Goal: Find specific page/section: Find specific page/section

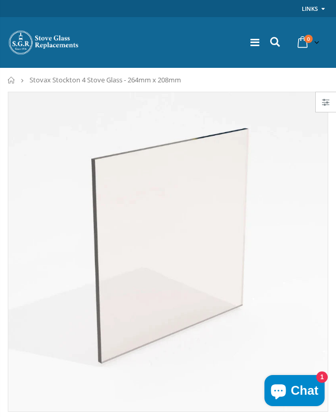
click at [318, 103] on link at bounding box center [326, 102] width 20 height 20
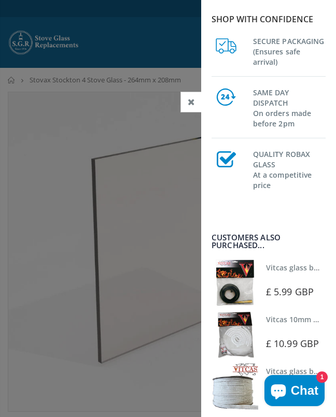
click at [213, 219] on div "Shop with confidence SECURE PACKAGING (Ensures safe arrival) SAME DAY DISPATCH …" at bounding box center [268, 208] width 135 height 417
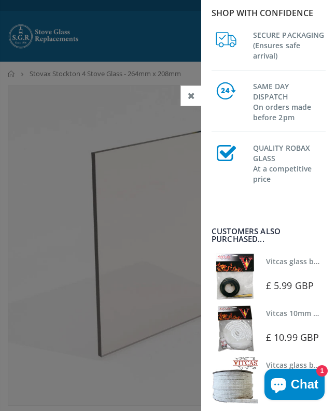
scroll to position [6, 0]
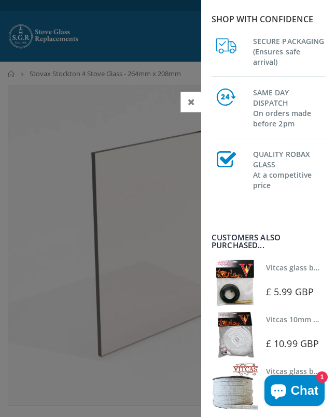
click at [287, 280] on div at bounding box center [297, 278] width 62 height 7
click at [192, 102] on icon at bounding box center [191, 102] width 7 height 9
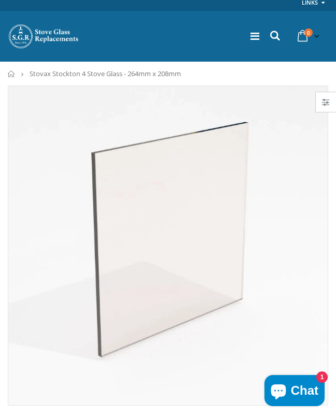
click at [227, 147] on img at bounding box center [167, 245] width 319 height 319
click at [255, 40] on icon at bounding box center [254, 36] width 9 height 10
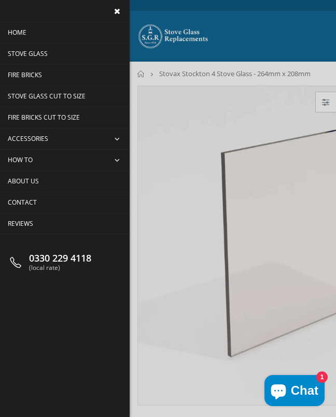
click at [193, 225] on div at bounding box center [168, 208] width 336 height 417
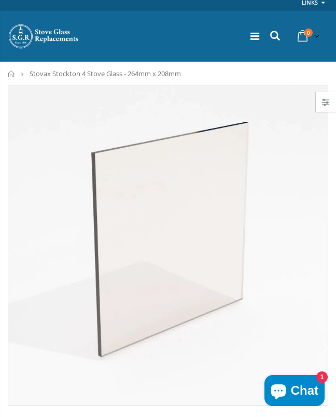
click at [24, 78] on nav "Home Stovax Stockton 4 Stove Glass - 264mm x 208mm" at bounding box center [168, 74] width 336 height 24
click at [29, 69] on nav "Home Stovax Stockton 4 Stove Glass - 264mm x 208mm" at bounding box center [168, 74] width 336 height 24
click at [239, 366] on img at bounding box center [167, 245] width 319 height 319
click at [258, 29] on link at bounding box center [254, 36] width 9 height 14
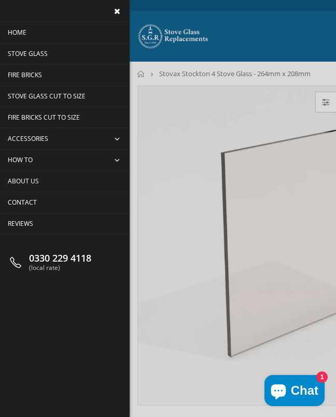
click at [47, 53] on span "Stove Glass" at bounding box center [28, 53] width 40 height 9
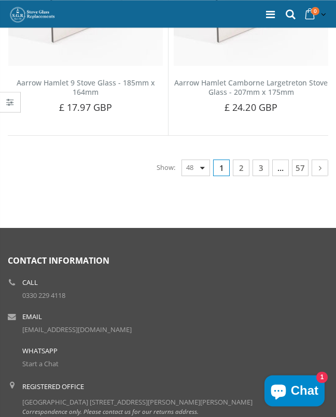
scroll to position [6288, 0]
click at [302, 160] on link "57" at bounding box center [300, 168] width 17 height 17
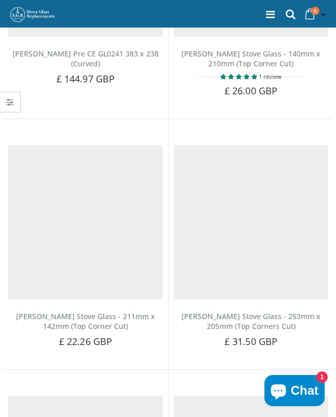
scroll to position [217, 0]
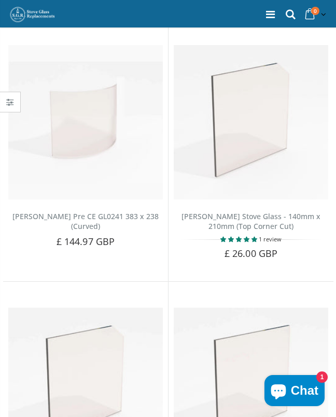
click at [272, 11] on icon at bounding box center [270, 14] width 9 height 10
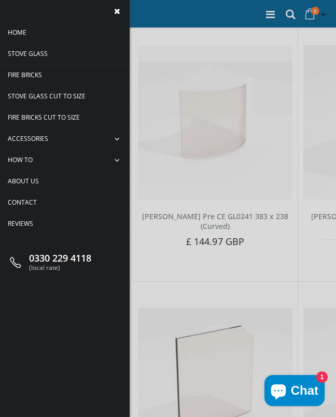
click at [249, 112] on div at bounding box center [168, 208] width 336 height 417
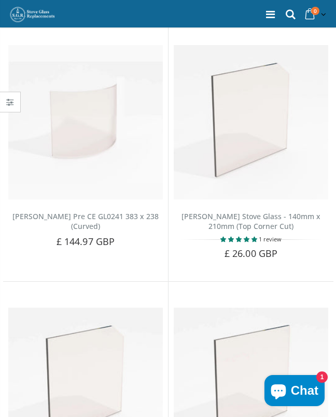
click at [268, 20] on icon at bounding box center [270, 14] width 9 height 10
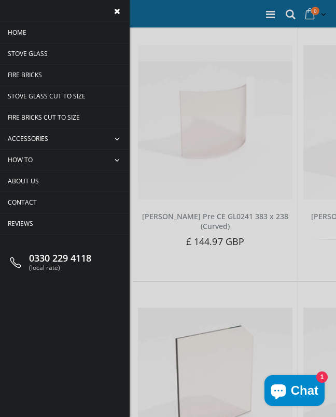
click at [244, 139] on div at bounding box center [168, 208] width 336 height 417
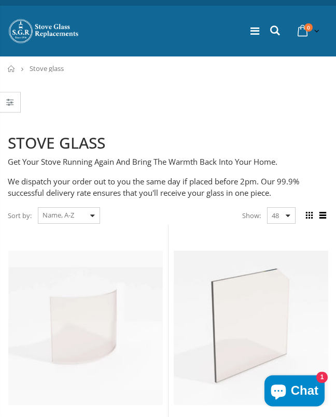
scroll to position [11, 0]
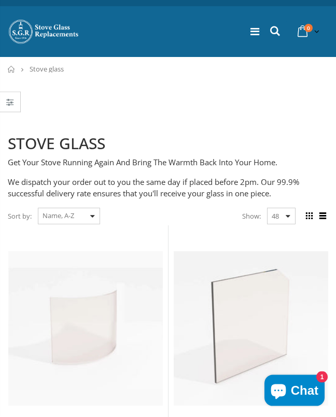
click at [96, 214] on select "Featured Best Selling Name, A-Z Name, Z-A Price, low to high Price, high to low…" at bounding box center [69, 216] width 62 height 17
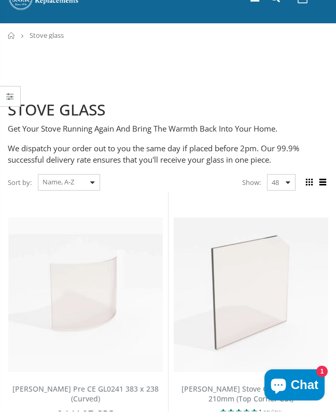
scroll to position [54, 0]
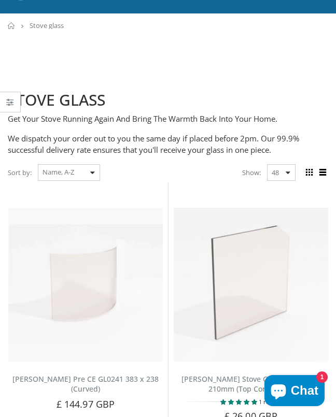
click at [96, 171] on select "Featured Best Selling Name, A-Z Name, Z-A Price, low to high Price, high to low…" at bounding box center [69, 172] width 62 height 17
click at [325, 171] on span at bounding box center [322, 172] width 11 height 11
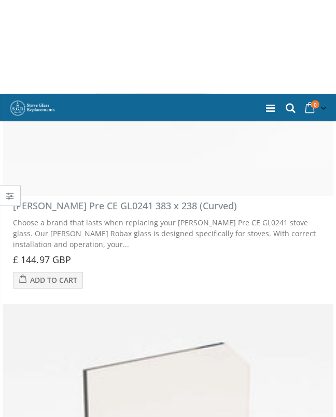
scroll to position [363, 0]
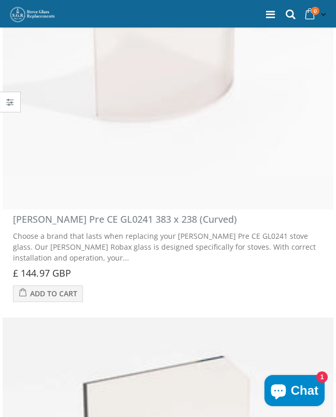
click at [285, 11] on icon at bounding box center [291, 14] width 14 height 13
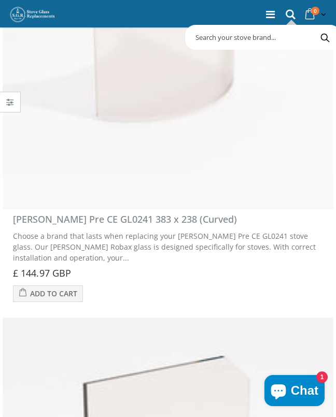
click at [212, 40] on input "text" at bounding box center [301, 37] width 226 height 20
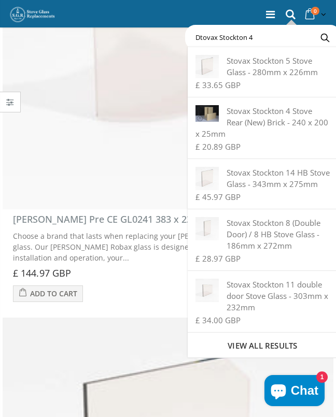
type input "Dtovax Stockton 4"
click at [325, 37] on button "Search" at bounding box center [325, 37] width 23 height 20
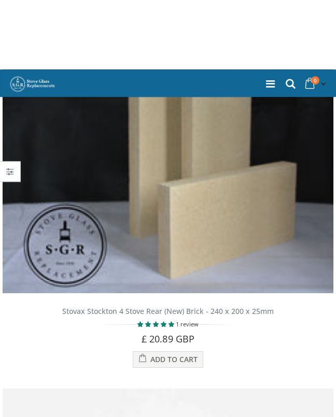
scroll to position [441, 0]
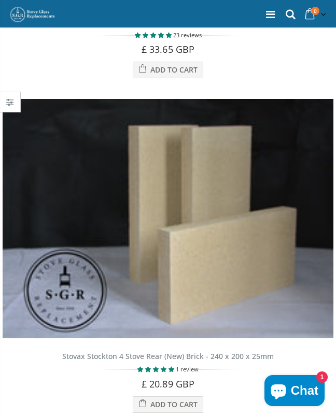
click at [273, 16] on icon at bounding box center [270, 14] width 9 height 10
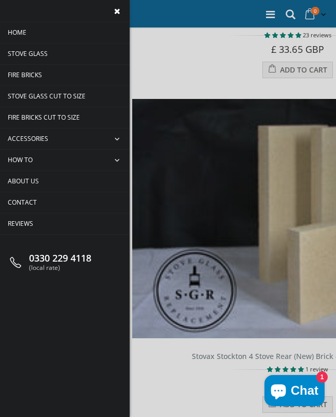
click at [119, 134] on span "collapse" at bounding box center [118, 139] width 22 height 21
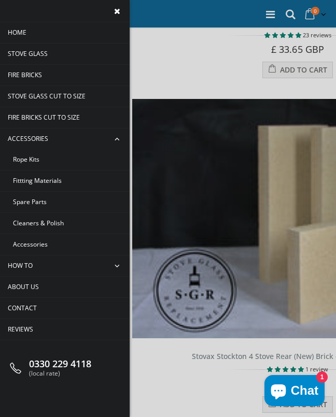
click at [37, 160] on span "Rope Kits" at bounding box center [26, 159] width 26 height 9
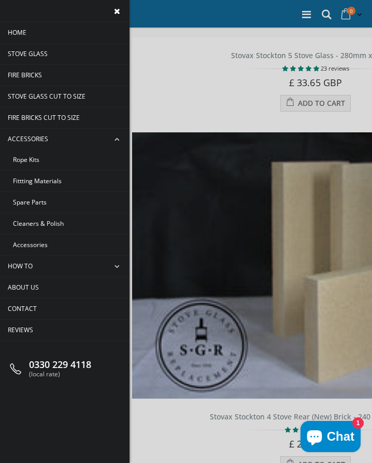
scroll to position [444, 0]
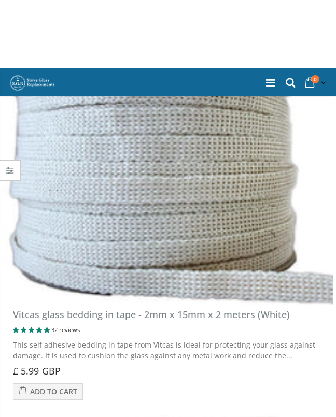
scroll to position [1033, 0]
